Goal: Obtain resource: Download file/media

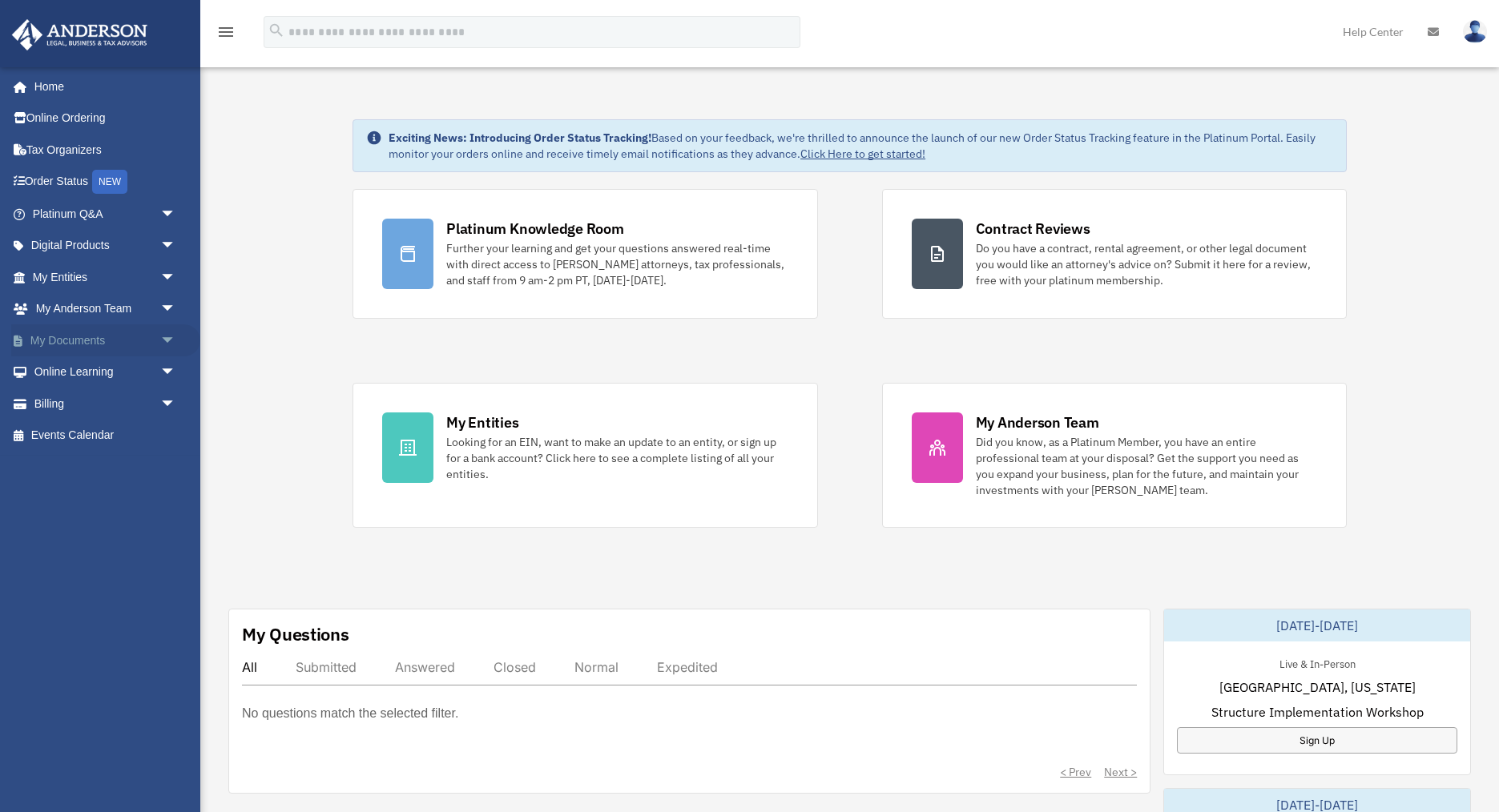
click at [171, 341] on span "arrow_drop_down" at bounding box center [176, 341] width 32 height 33
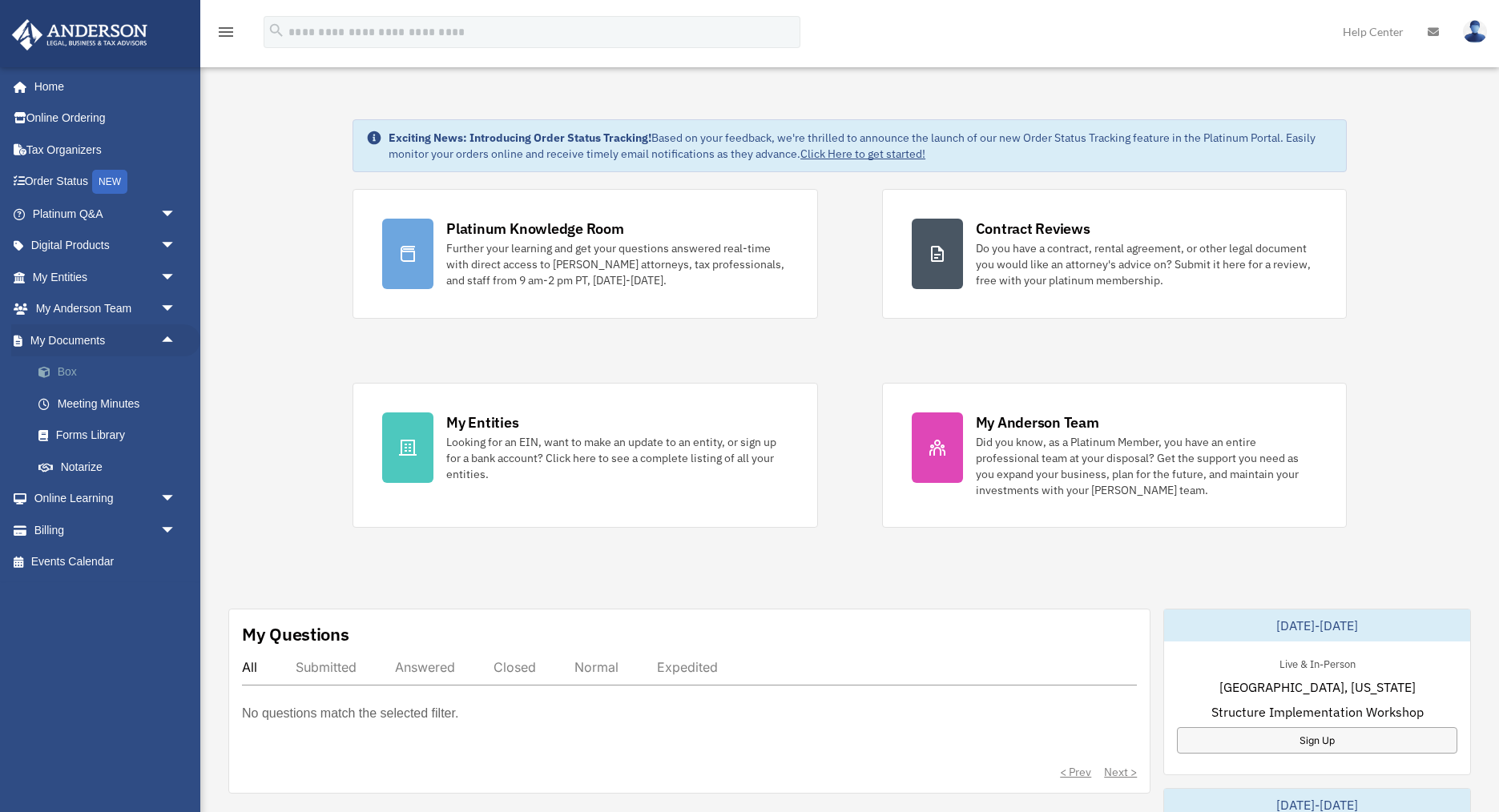
click at [73, 374] on link "Box" at bounding box center [112, 372] width 178 height 32
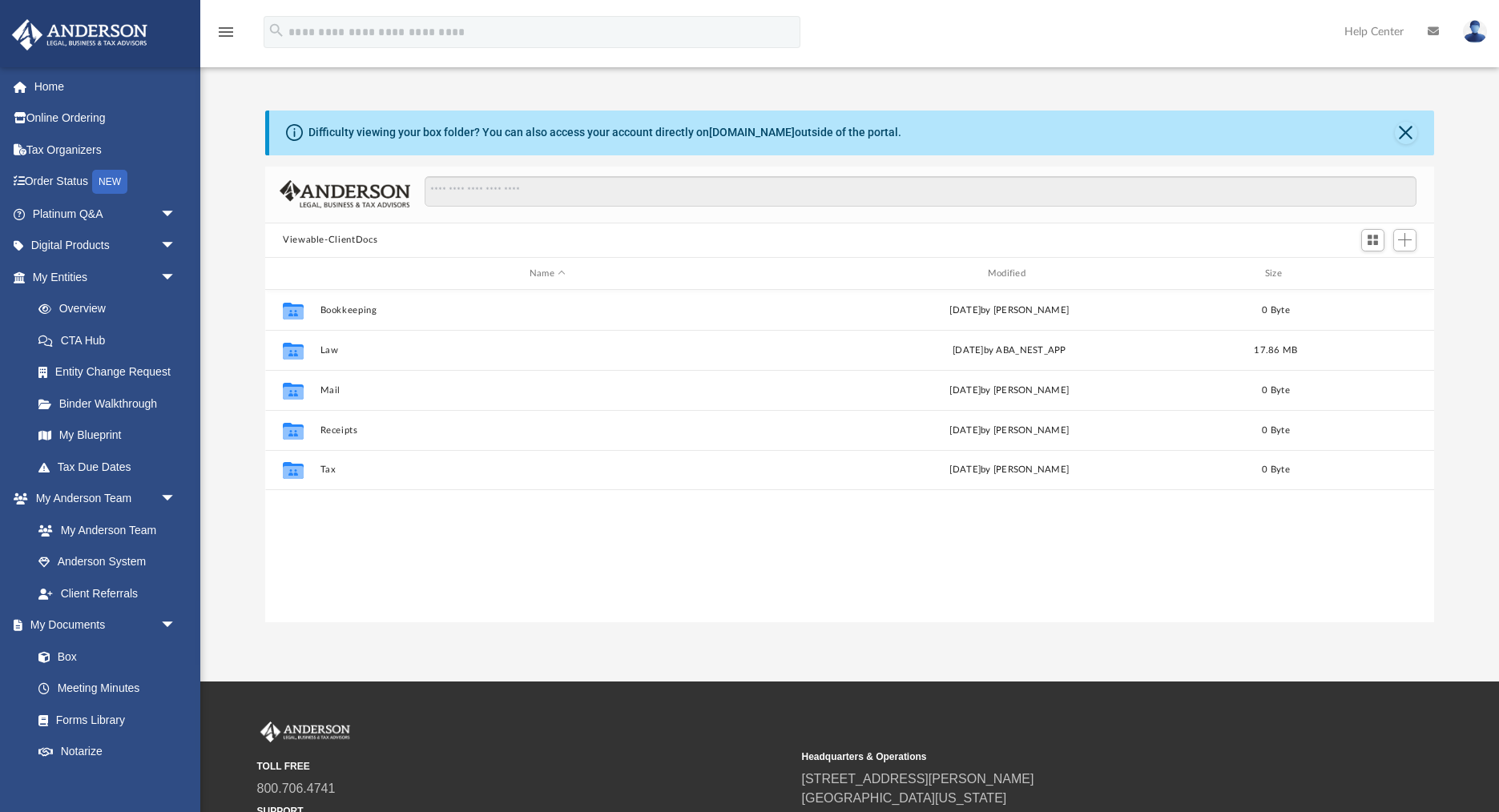
scroll to position [363, 1169]
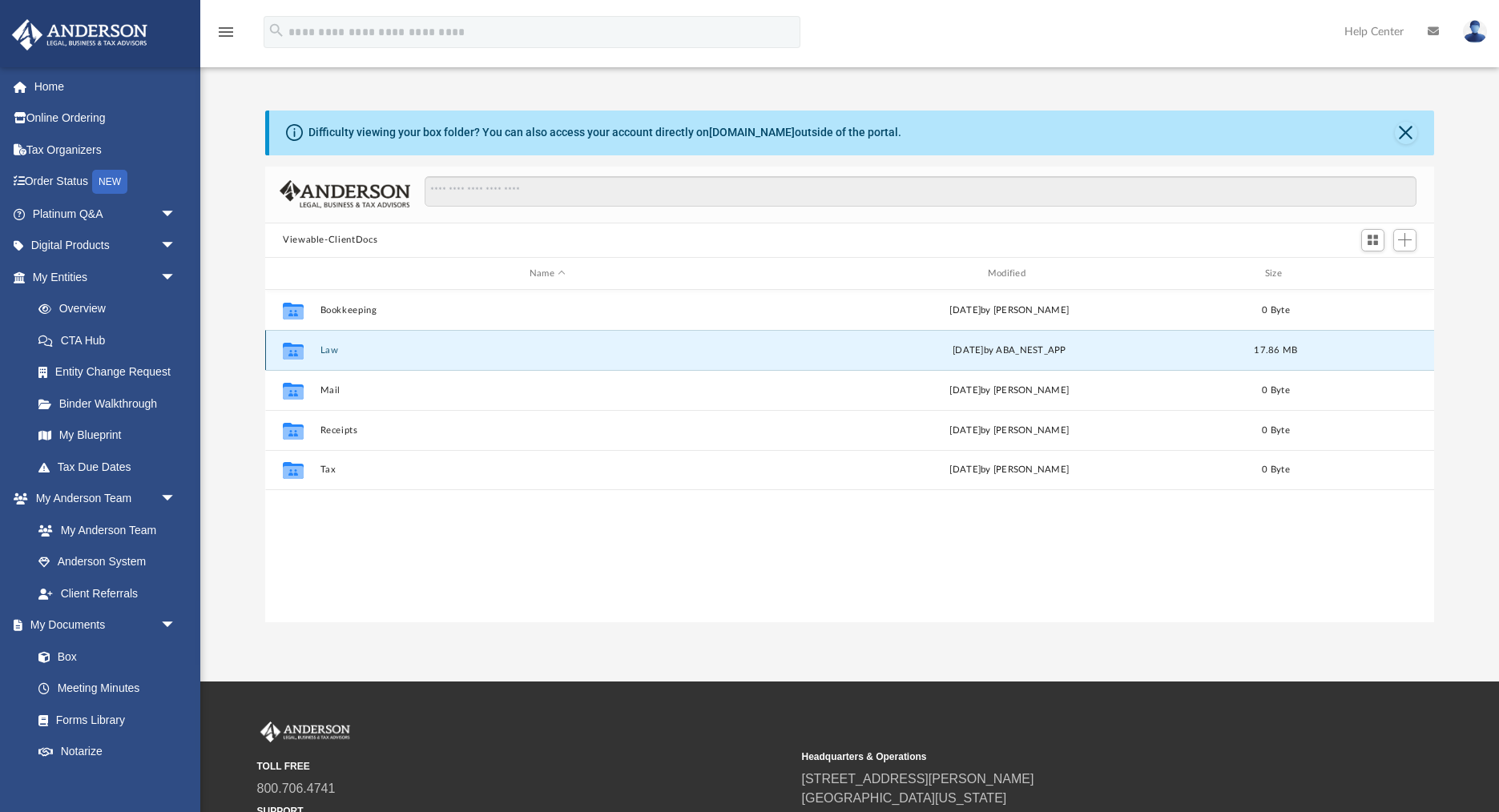
click at [342, 350] on button "Law" at bounding box center [548, 350] width 455 height 10
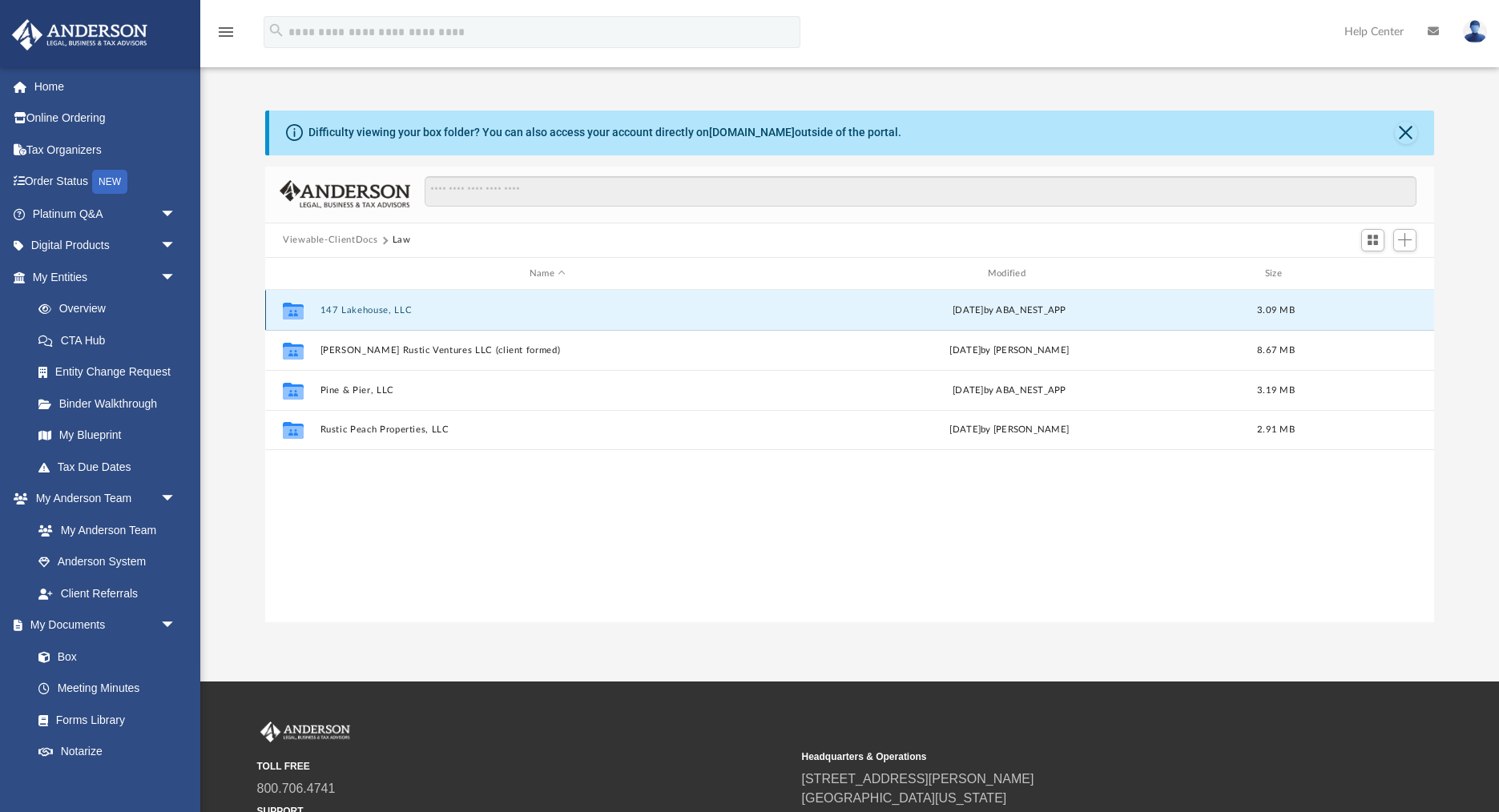
click at [366, 313] on button "147 Lakehouse, LLC" at bounding box center [548, 310] width 455 height 10
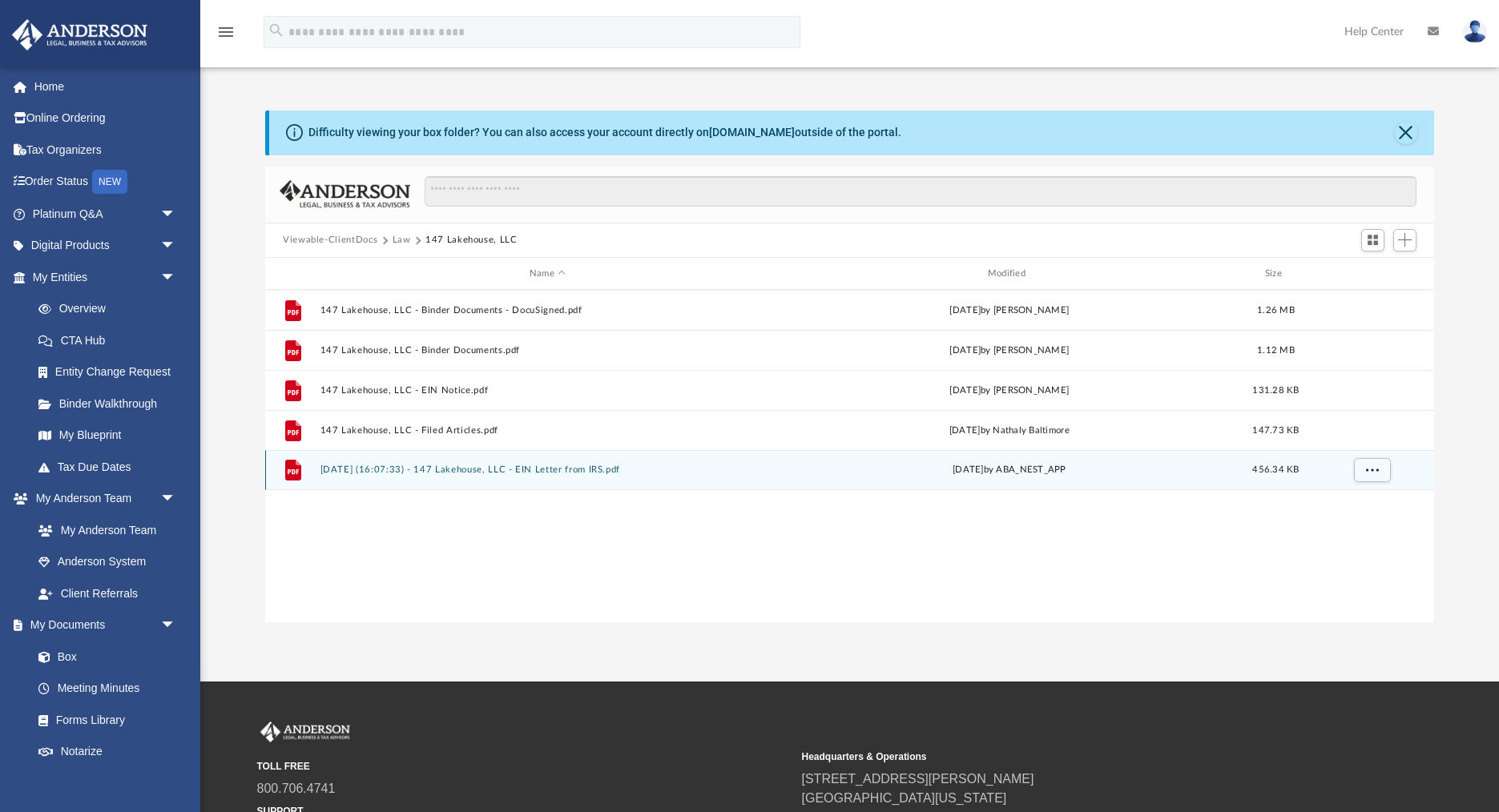
click at [370, 471] on button "[DATE] (16:07:33) - 147 Lakehouse, LLC - EIN Letter from IRS.pdf" at bounding box center [548, 470] width 455 height 10
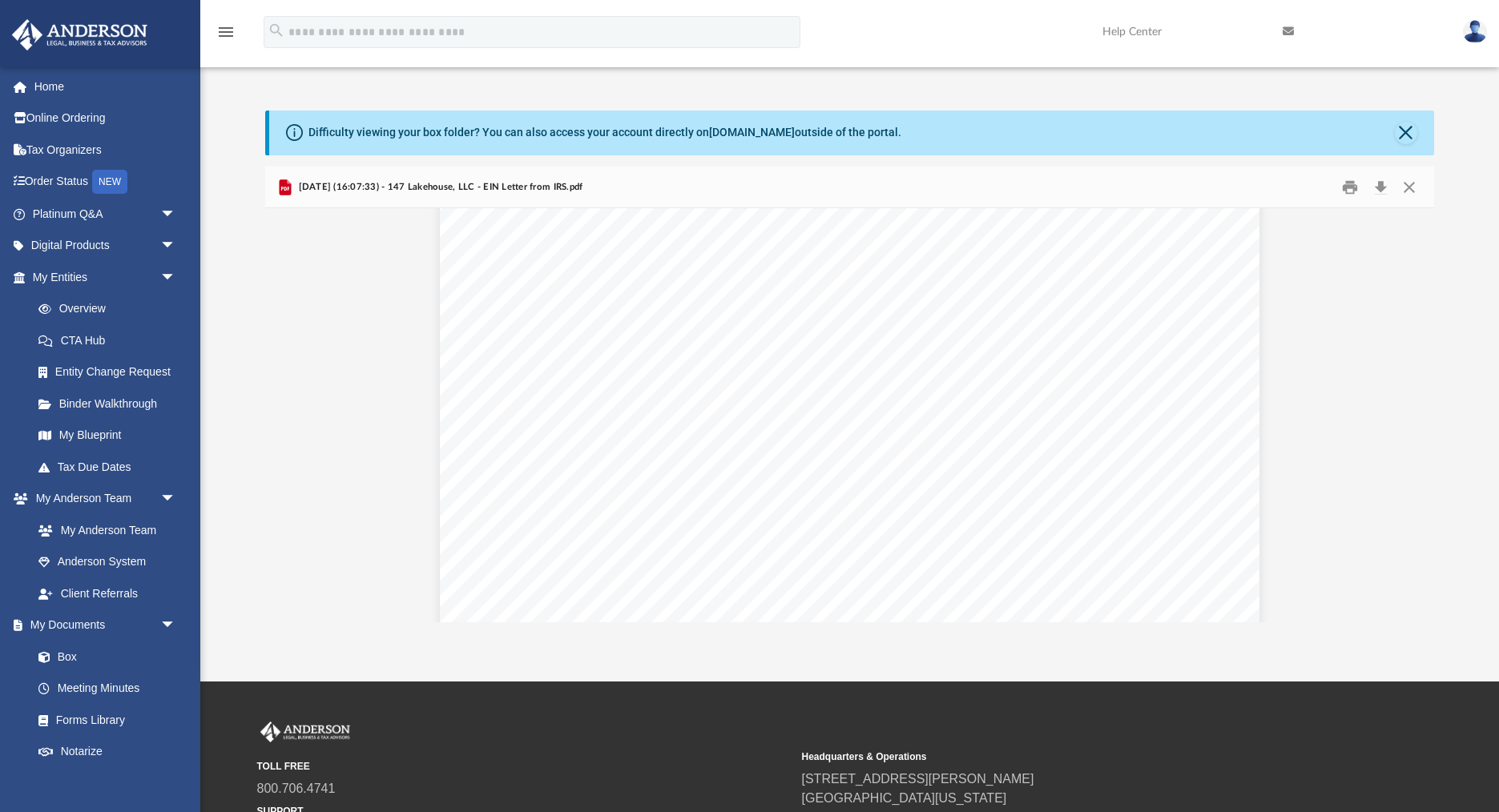
scroll to position [0, 0]
click at [287, 421] on button "Preview" at bounding box center [282, 414] width 35 height 44
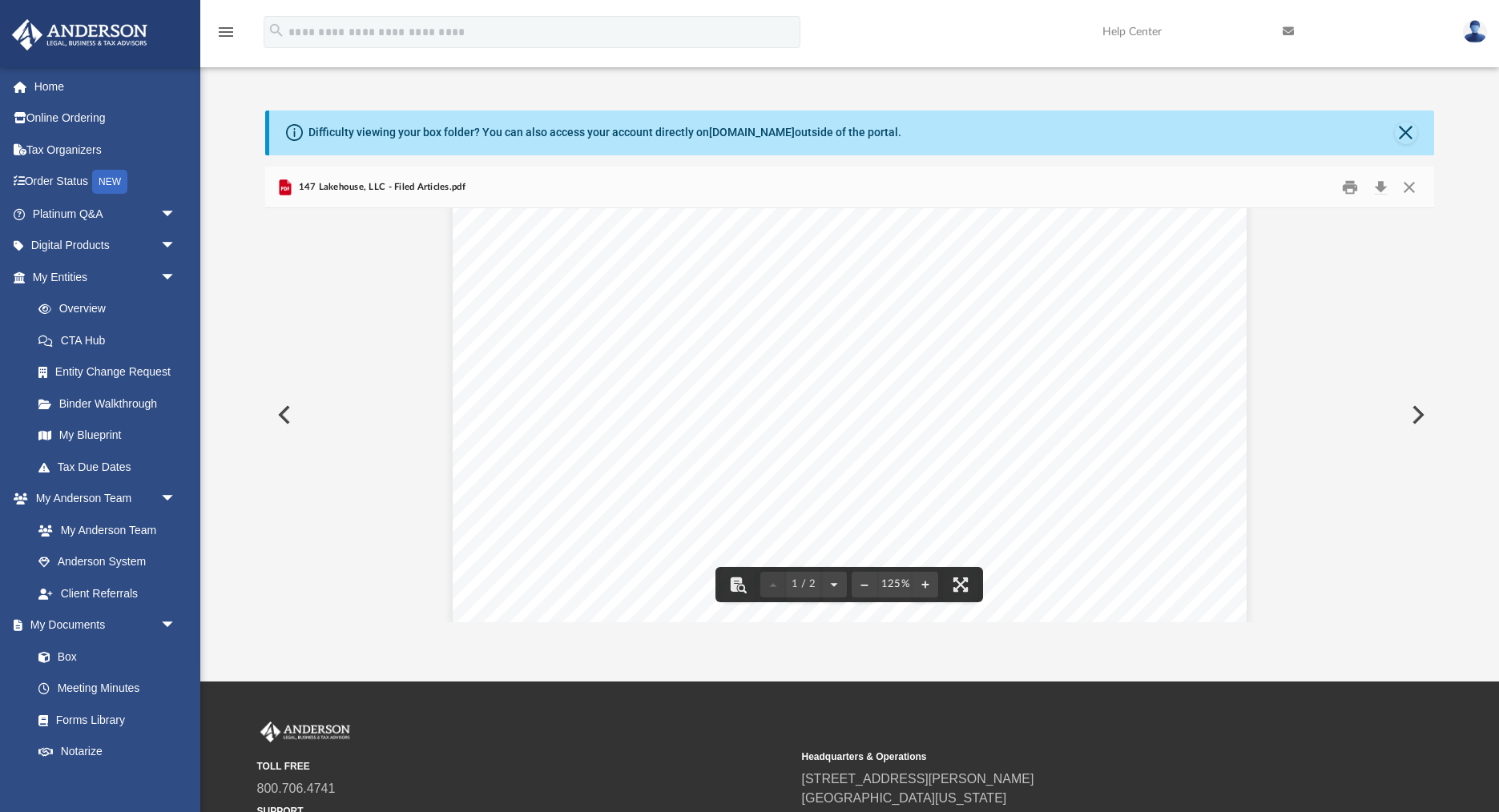
scroll to position [144, 0]
click at [291, 419] on button "Preview" at bounding box center [282, 414] width 35 height 44
click at [290, 419] on button "Preview" at bounding box center [282, 414] width 35 height 44
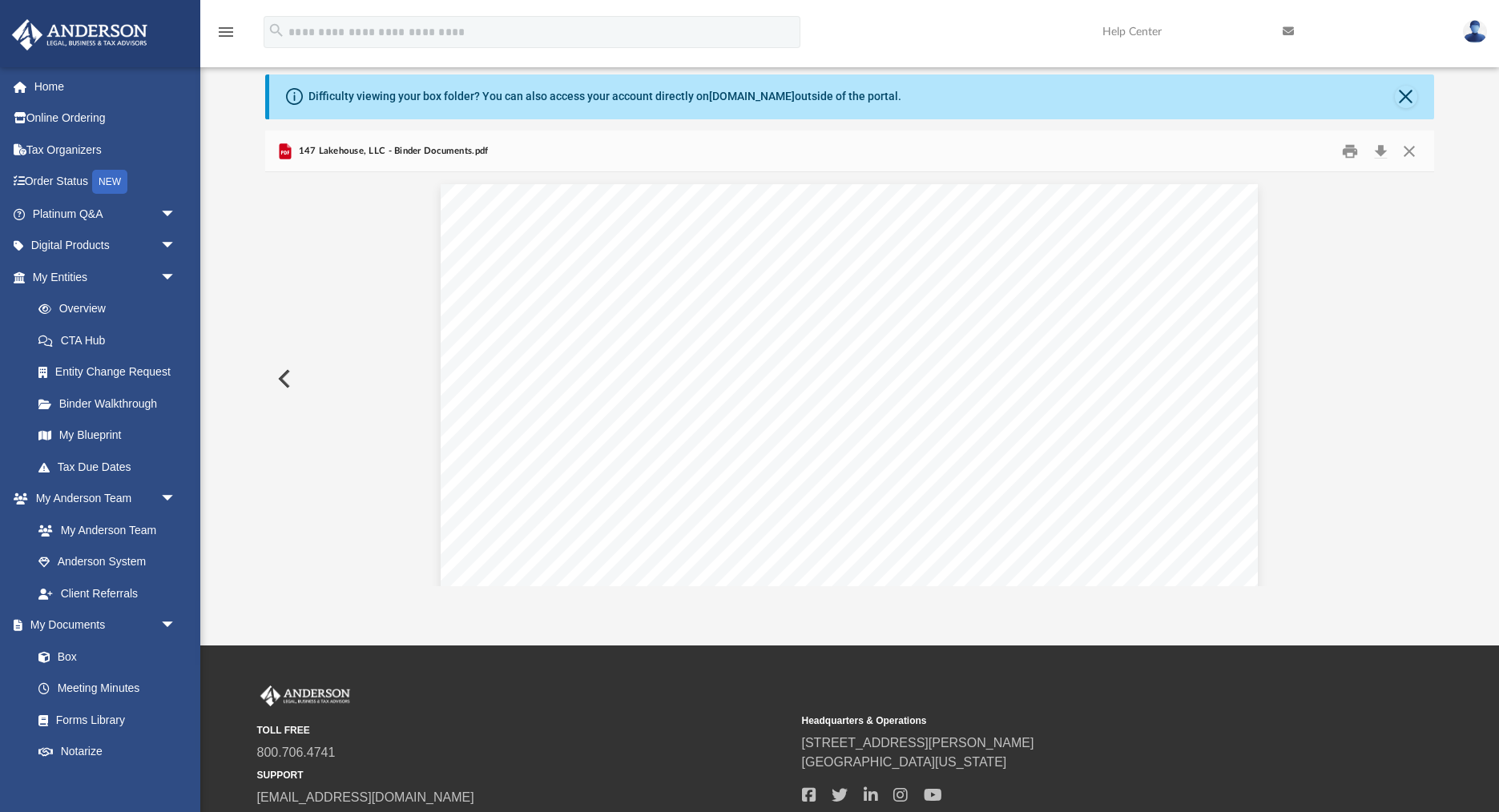
scroll to position [44, 0]
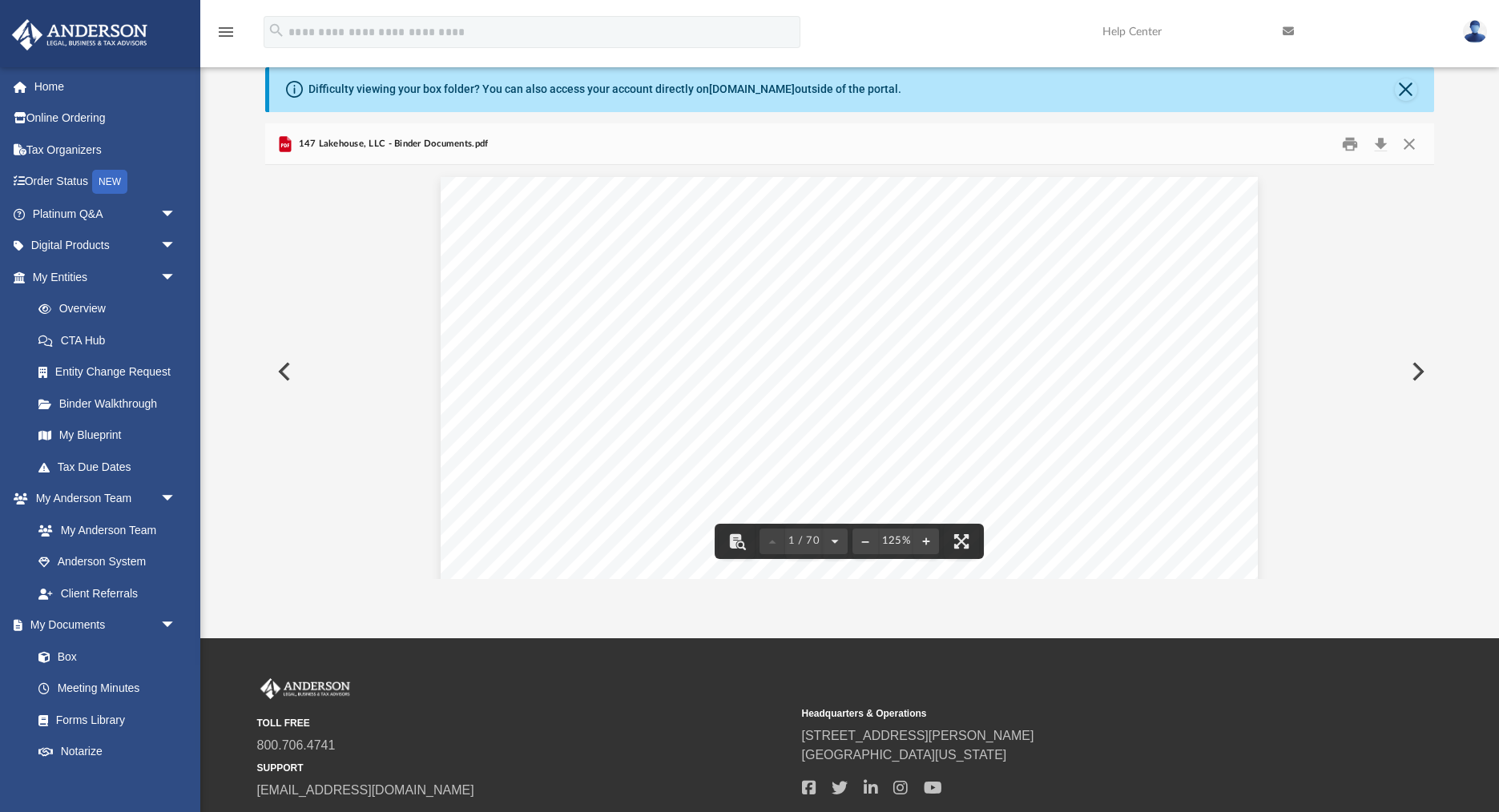
click at [287, 372] on button "Preview" at bounding box center [282, 371] width 35 height 44
click at [1418, 376] on button "Preview" at bounding box center [1416, 371] width 35 height 44
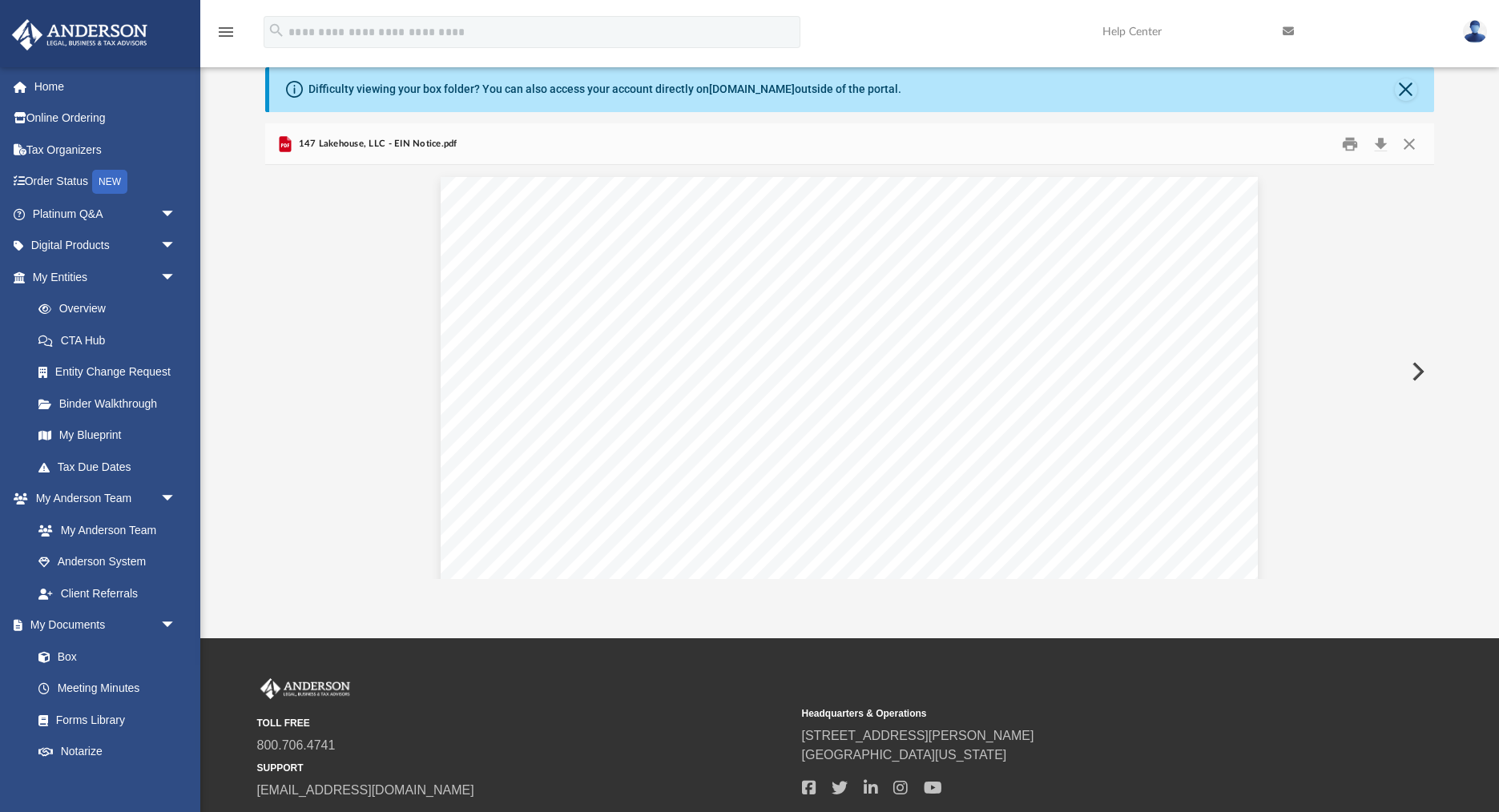
click at [1418, 376] on button "Preview" at bounding box center [1416, 371] width 35 height 44
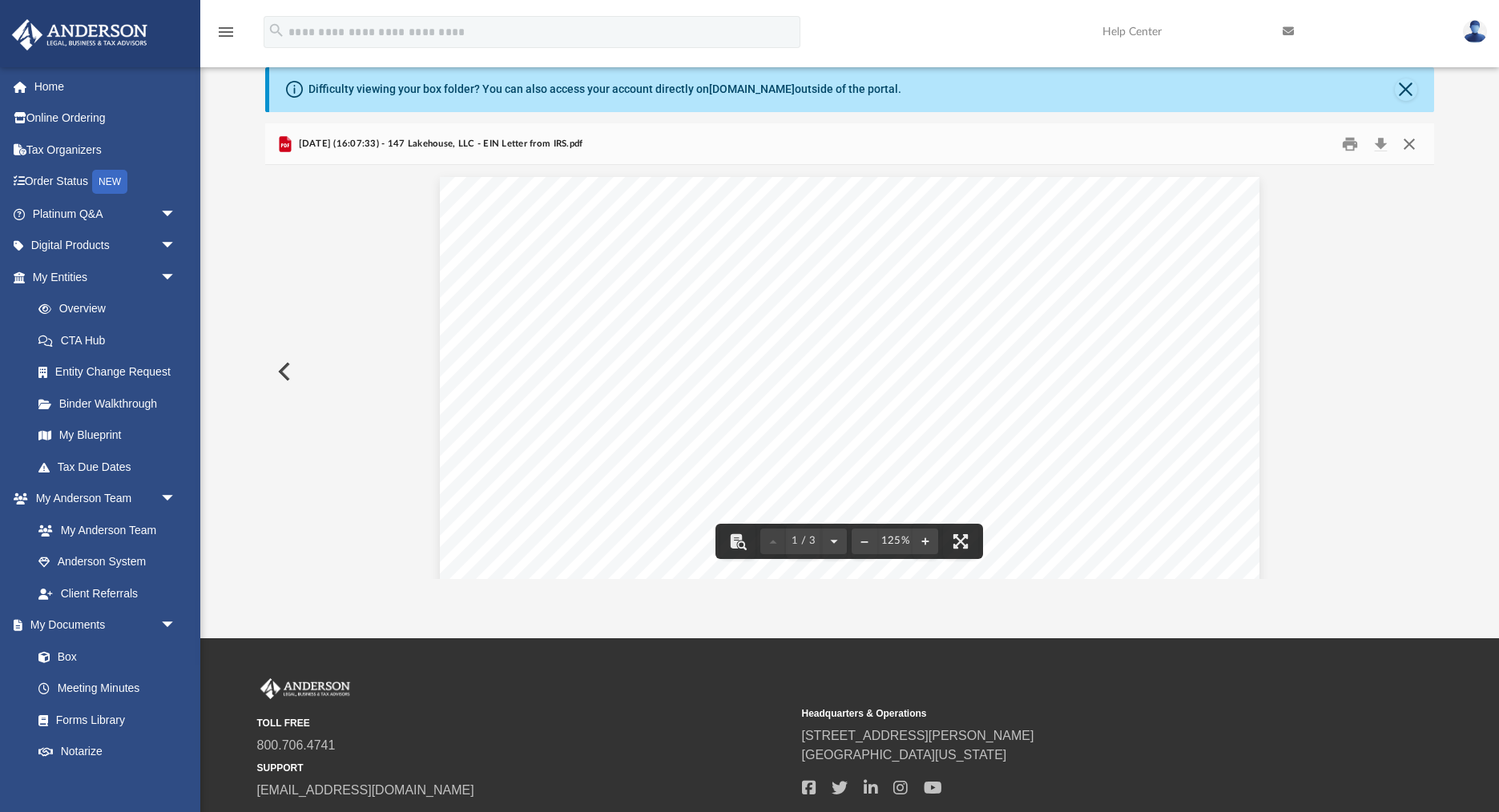
click at [1407, 143] on button "Close" at bounding box center [1409, 144] width 29 height 24
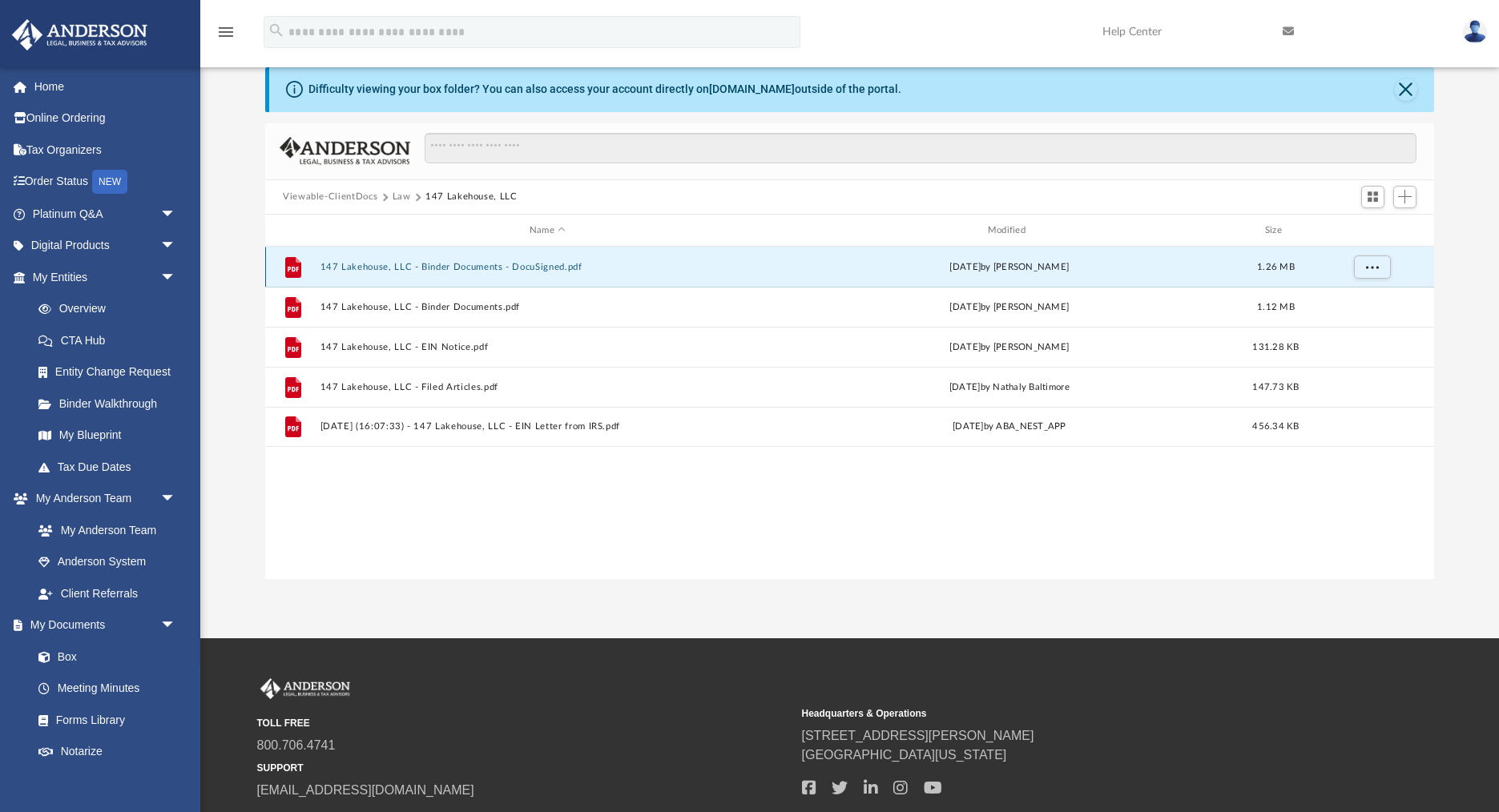
click at [423, 269] on button "147 Lakehouse, LLC - Binder Documents - DocuSigned.pdf" at bounding box center [548, 267] width 455 height 10
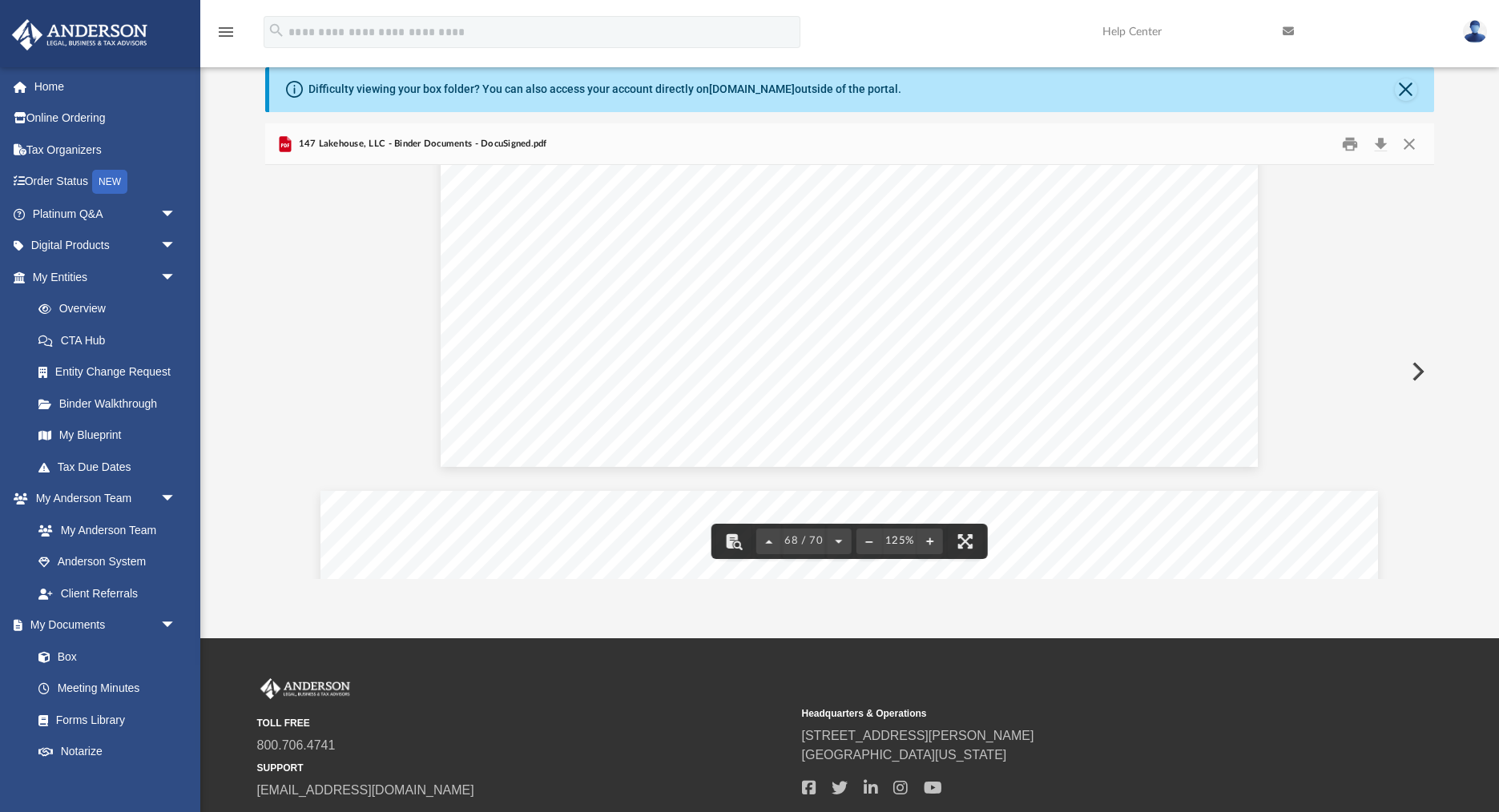
scroll to position [73215, 0]
click at [1378, 145] on button "Download" at bounding box center [1380, 144] width 29 height 24
click at [1378, 146] on button "Download" at bounding box center [1380, 144] width 29 height 24
click at [1351, 146] on button "Print" at bounding box center [1351, 144] width 32 height 24
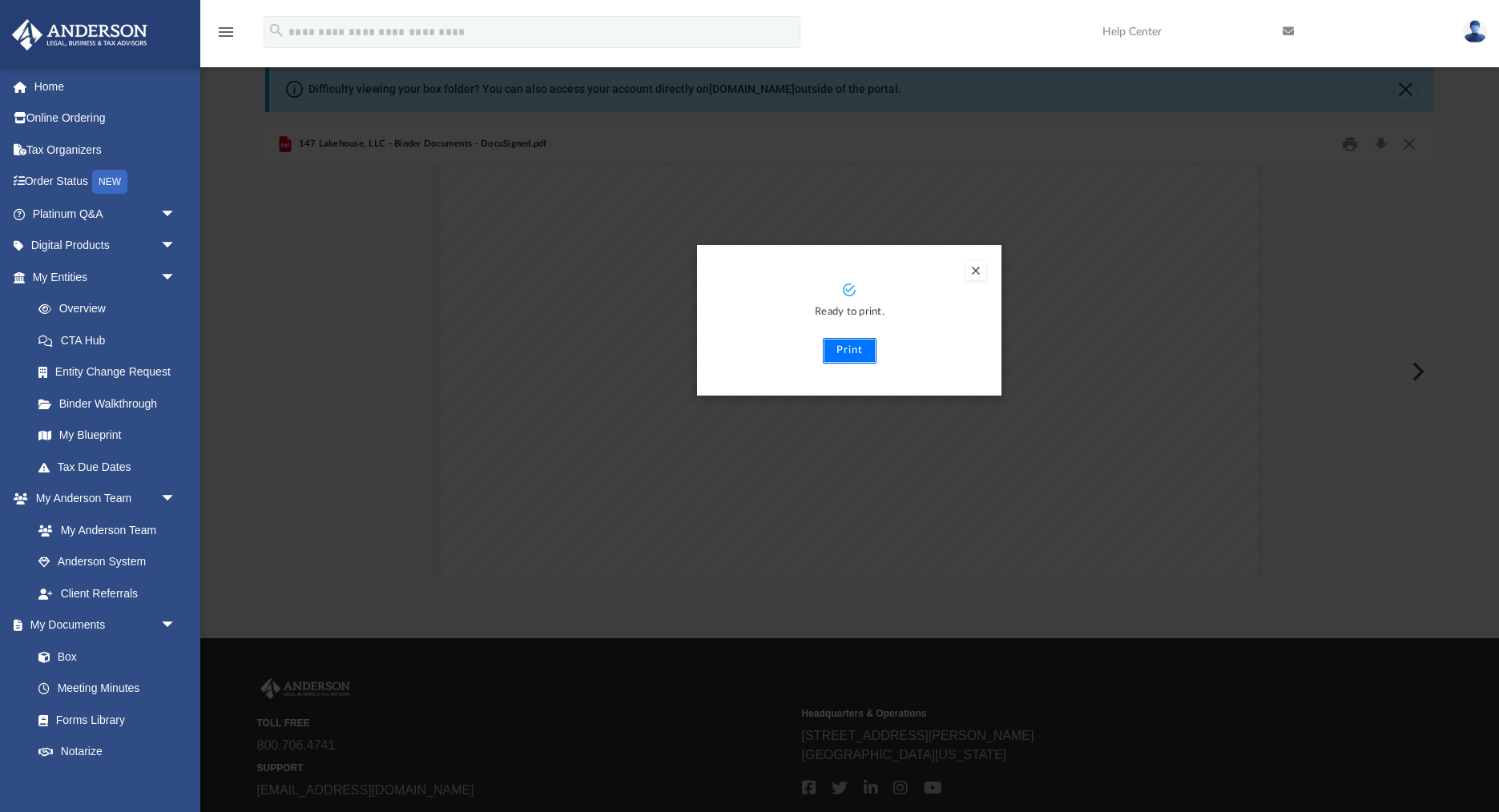
click at [850, 351] on button "Print" at bounding box center [850, 350] width 54 height 25
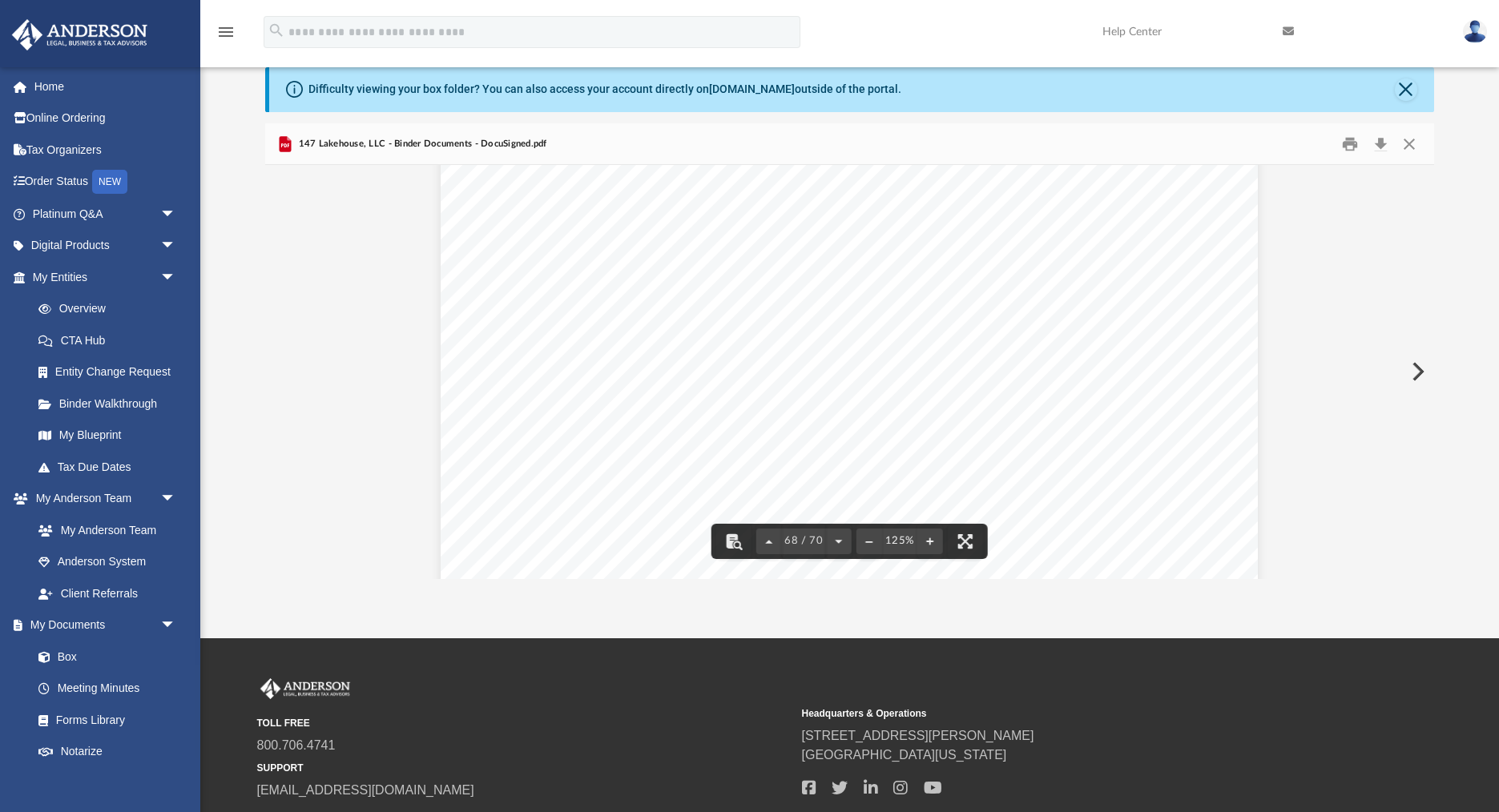
scroll to position [72481, 0]
